Goal: Transaction & Acquisition: Purchase product/service

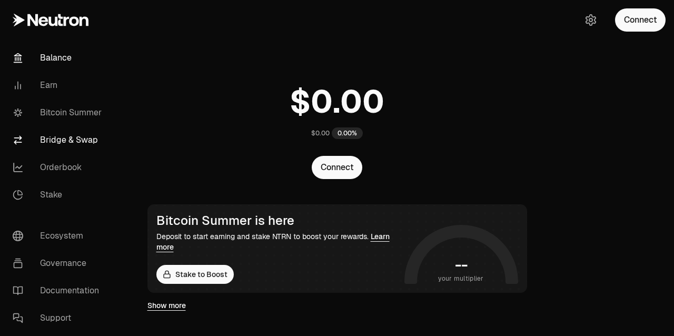
click at [74, 137] on link "Bridge & Swap" at bounding box center [59, 139] width 110 height 27
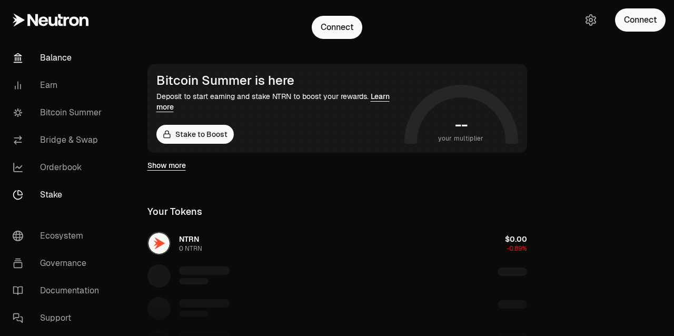
scroll to position [151, 0]
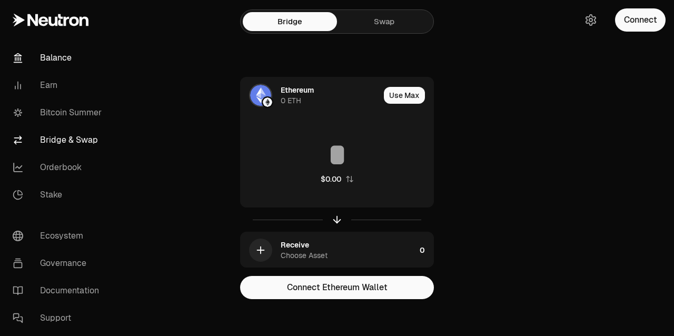
click at [51, 63] on link "Balance" at bounding box center [59, 57] width 110 height 27
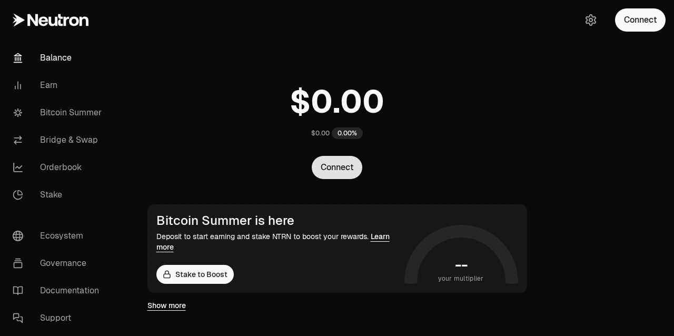
click at [327, 173] on button "Connect" at bounding box center [337, 167] width 51 height 23
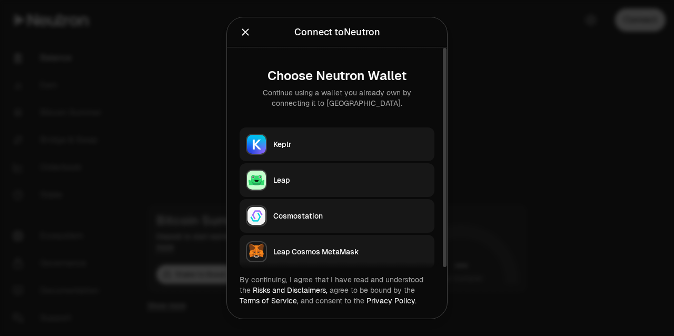
click at [301, 155] on button "Keplr" at bounding box center [337, 144] width 195 height 34
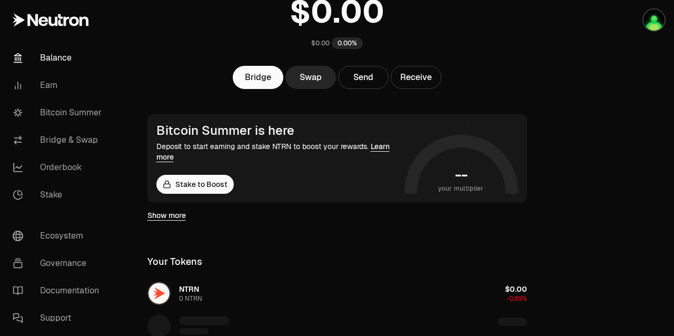
scroll to position [108, 0]
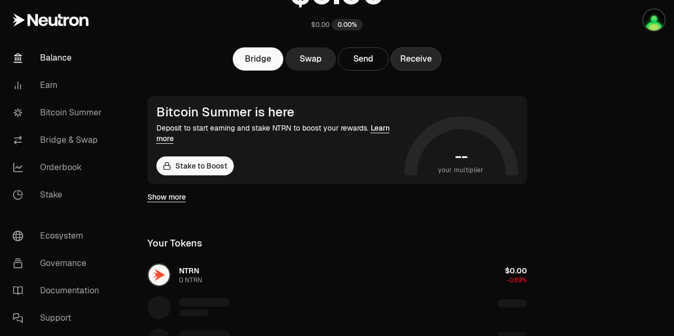
click at [407, 62] on button "Receive" at bounding box center [416, 58] width 51 height 23
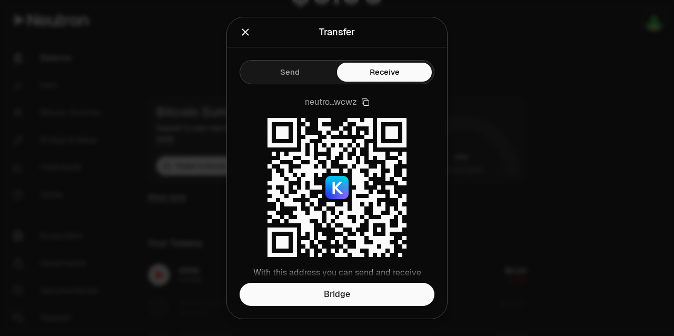
click at [243, 34] on icon "Close" at bounding box center [245, 32] width 7 height 7
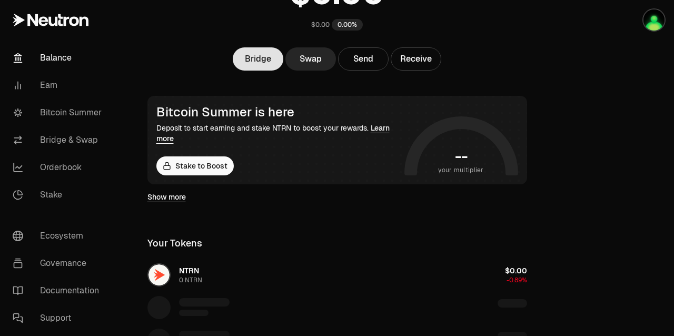
click at [270, 63] on link "Bridge" at bounding box center [258, 58] width 51 height 23
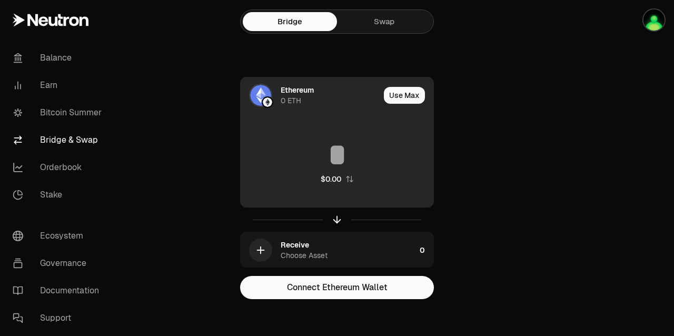
click at [271, 96] on img at bounding box center [260, 95] width 21 height 21
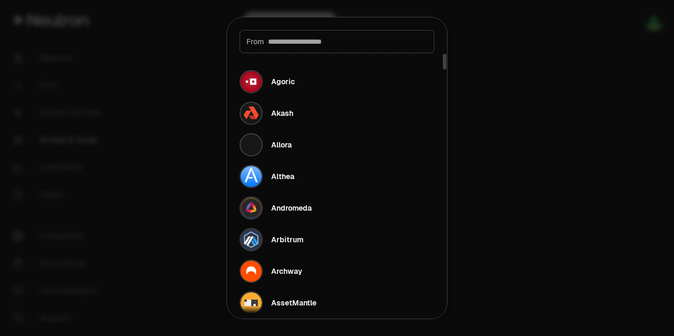
click at [187, 126] on div at bounding box center [337, 168] width 674 height 336
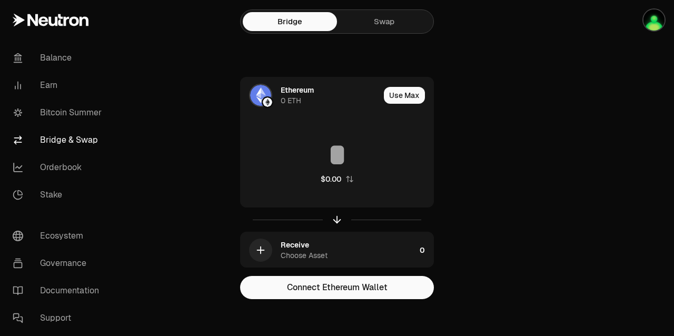
click at [59, 136] on link "Bridge & Swap" at bounding box center [59, 139] width 110 height 27
click at [384, 32] on div "Bridge Swap" at bounding box center [337, 21] width 194 height 24
click at [386, 20] on link "Swap" at bounding box center [384, 21] width 94 height 19
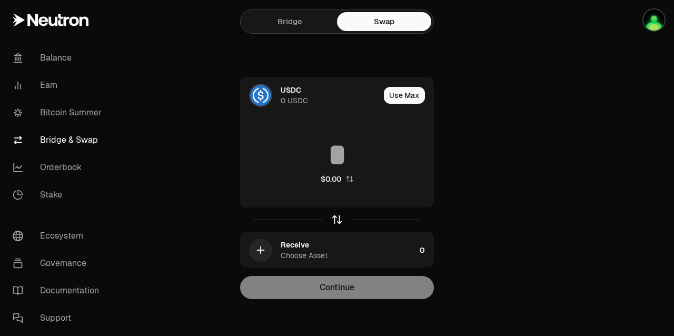
click at [337, 220] on icon "button" at bounding box center [337, 219] width 0 height 7
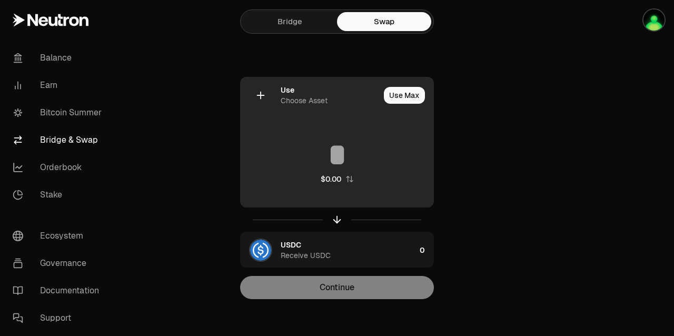
click at [254, 101] on div at bounding box center [260, 95] width 23 height 23
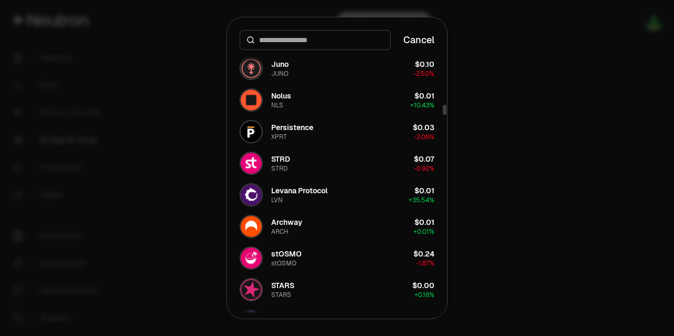
scroll to position [1493, 0]
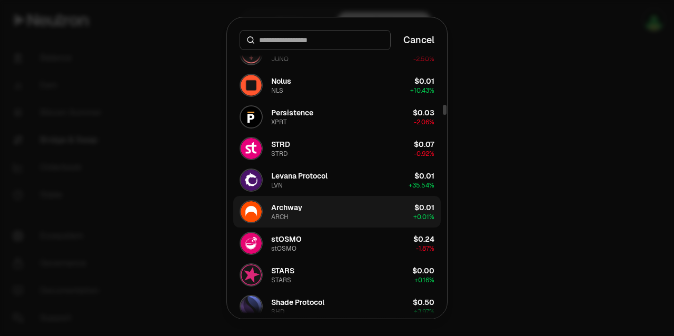
click at [307, 207] on button "Archway ARCH $0.01 + 0.01%" at bounding box center [337, 212] width 208 height 32
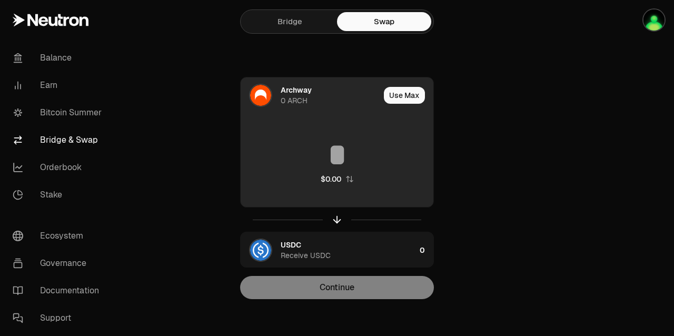
click at [327, 152] on input at bounding box center [337, 155] width 193 height 32
type input "***"
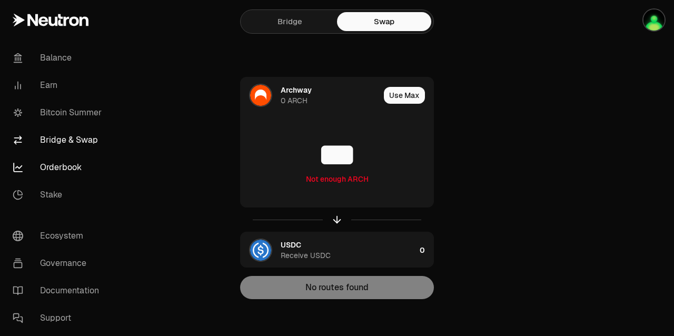
click at [69, 166] on link "Orderbook" at bounding box center [59, 167] width 110 height 27
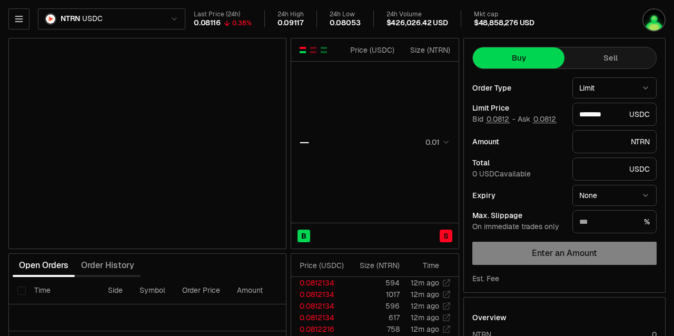
type input "********"
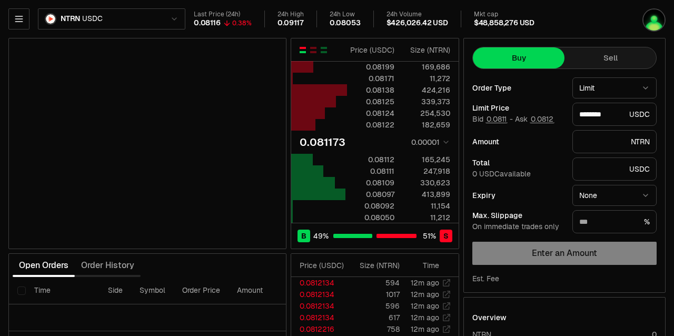
click at [112, 15] on html "Balance Earn Bitcoin Summer Bridge & Swap Orderbook Stake Ecosystem Governance …" at bounding box center [337, 229] width 674 height 459
